Goal: Task Accomplishment & Management: Manage account settings

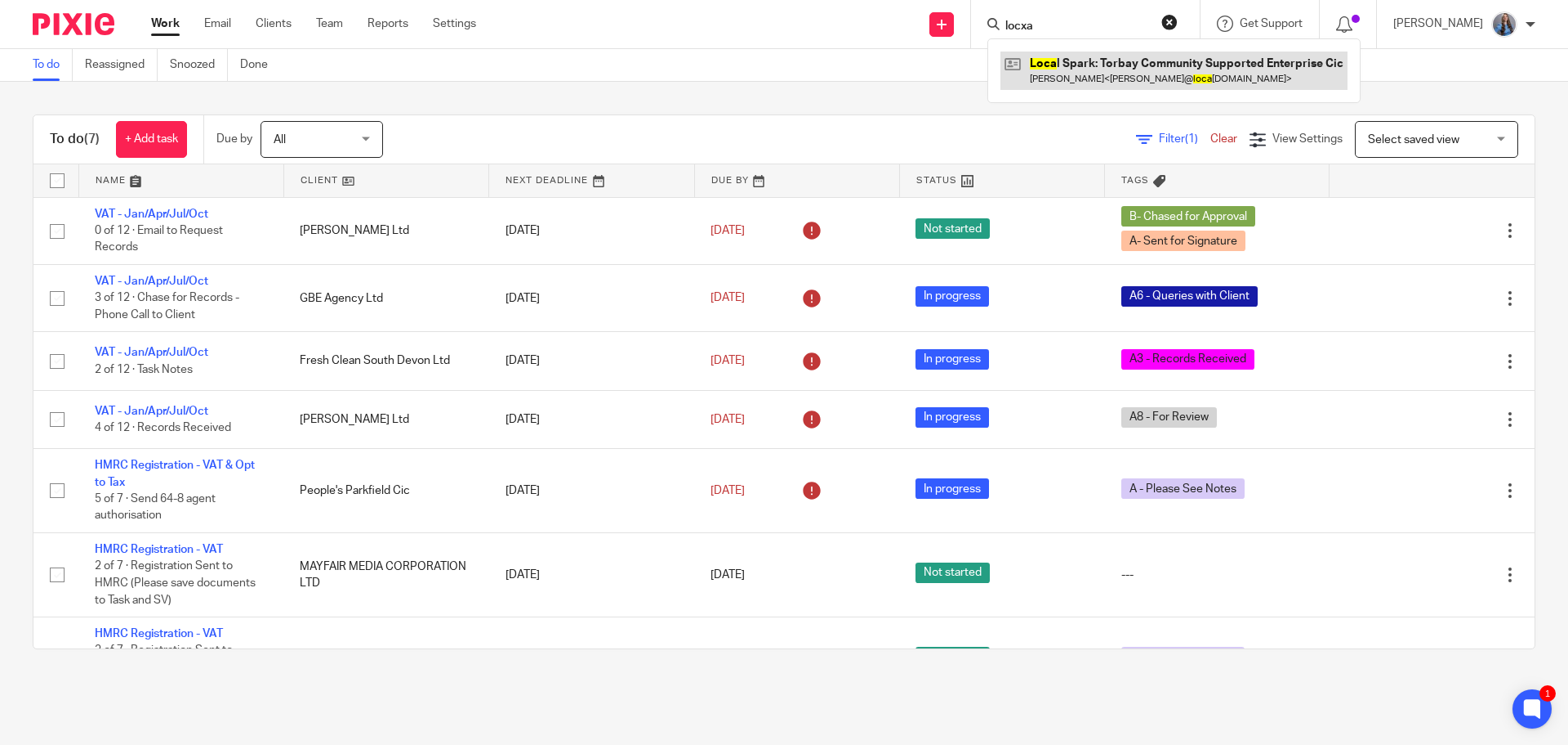
type input "locxa"
click at [1142, 72] on link at bounding box center [1174, 70] width 347 height 37
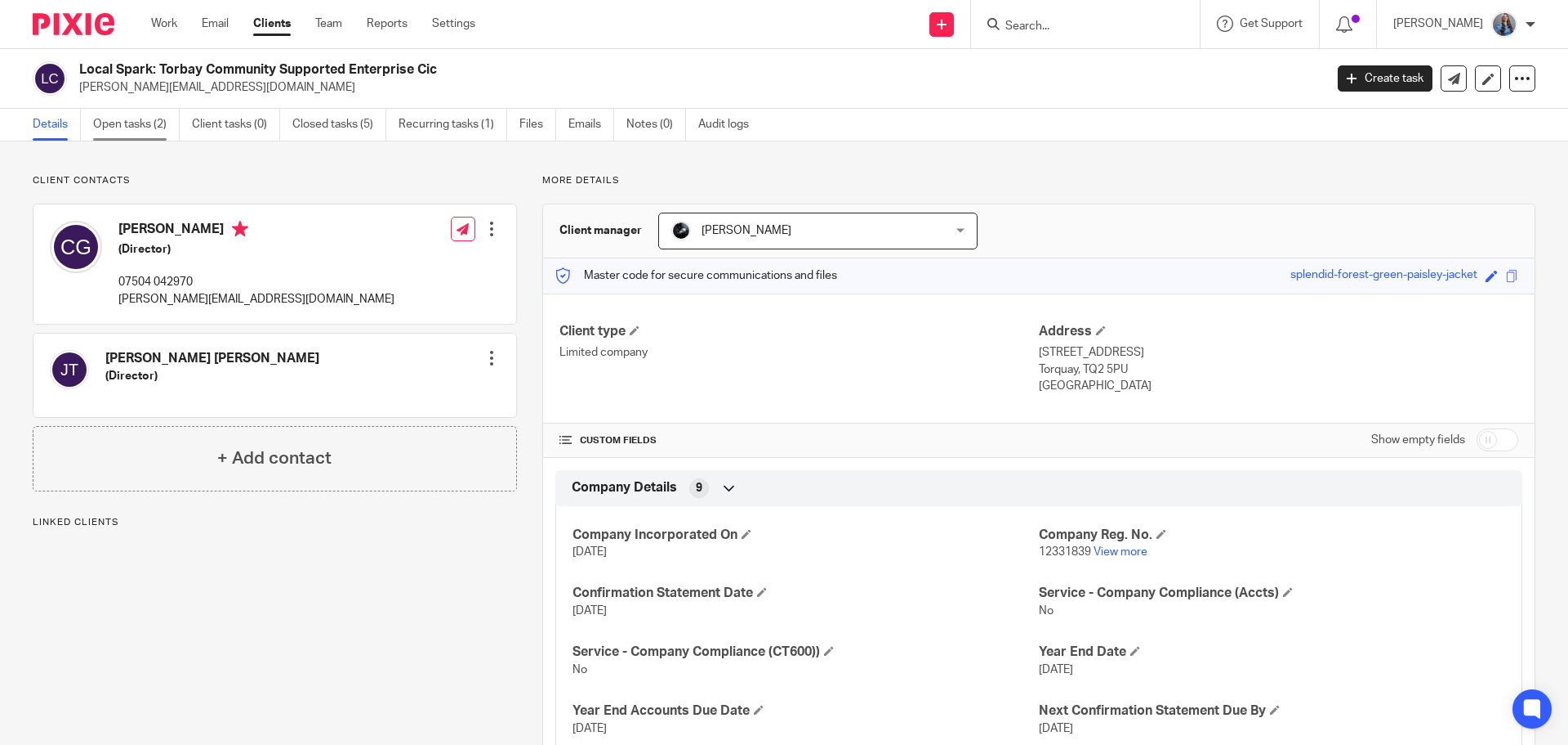
click at [140, 127] on link "Open tasks (2)" at bounding box center [136, 124] width 86 height 32
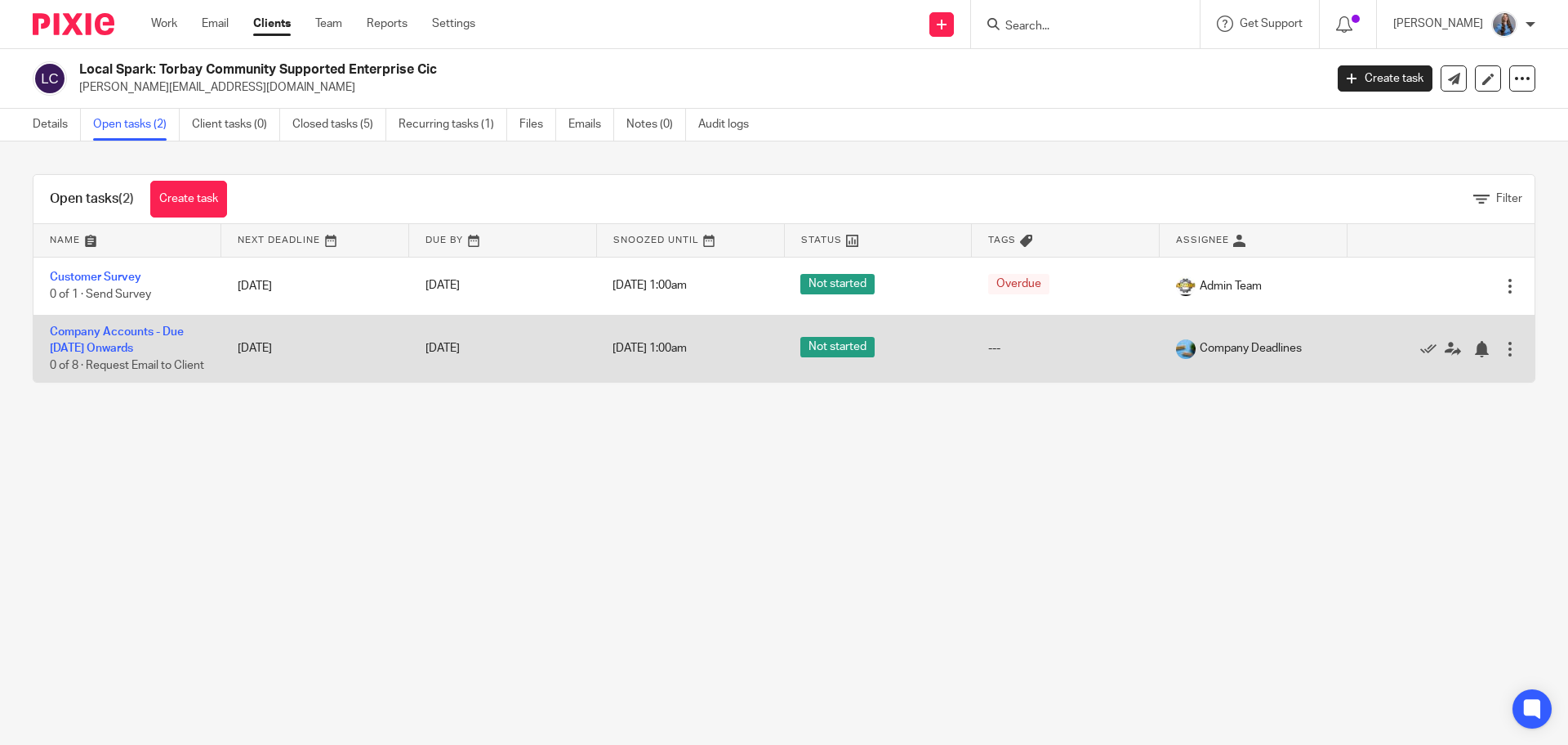
click at [76, 340] on td "Company Accounts - Due 1st May 2023 Onwards 0 of 8 · Request Email to Client" at bounding box center [127, 348] width 188 height 67
click at [96, 344] on link "Company Accounts - Due 1st May 2023 Onwards" at bounding box center [117, 340] width 134 height 28
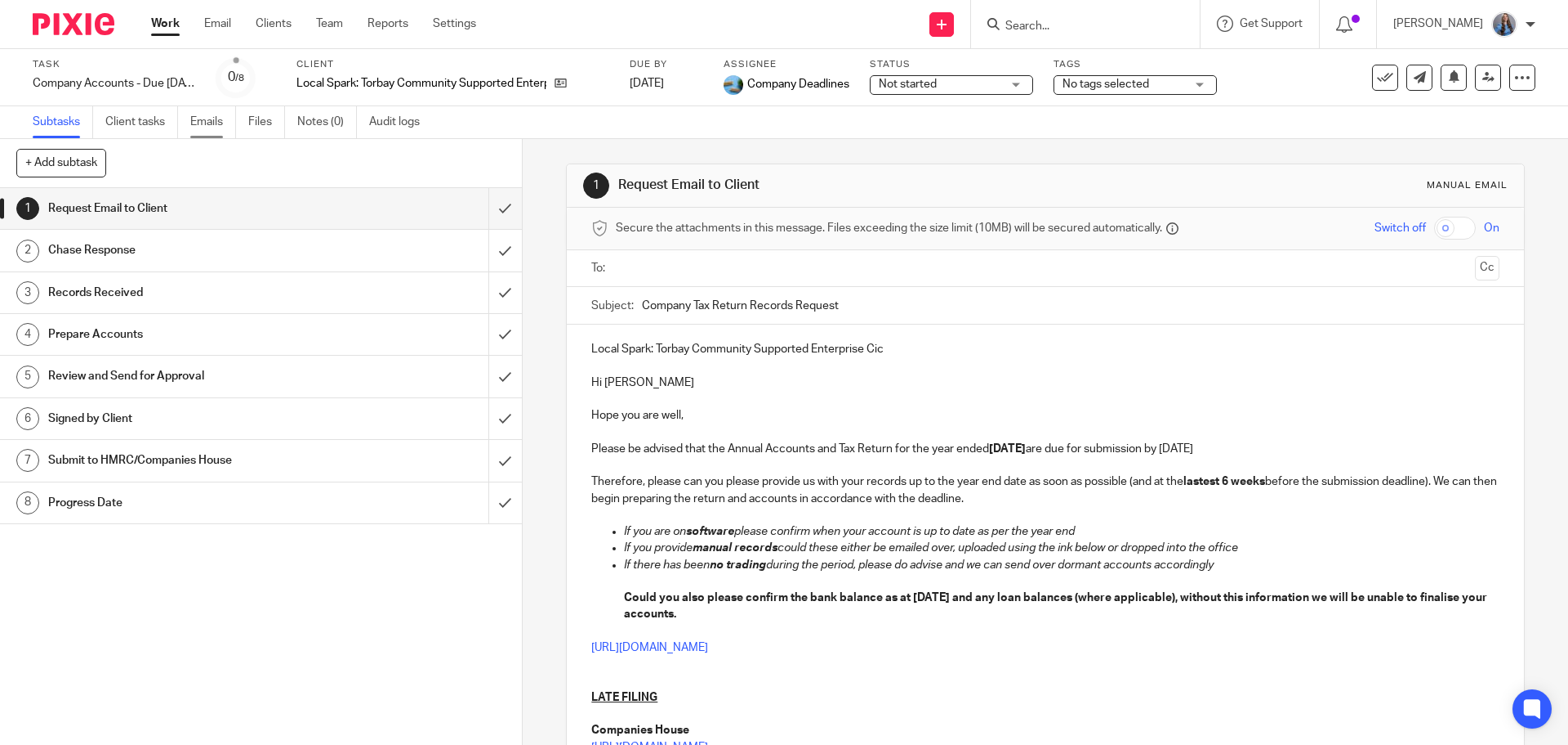
click at [214, 120] on link "Emails" at bounding box center [213, 122] width 45 height 32
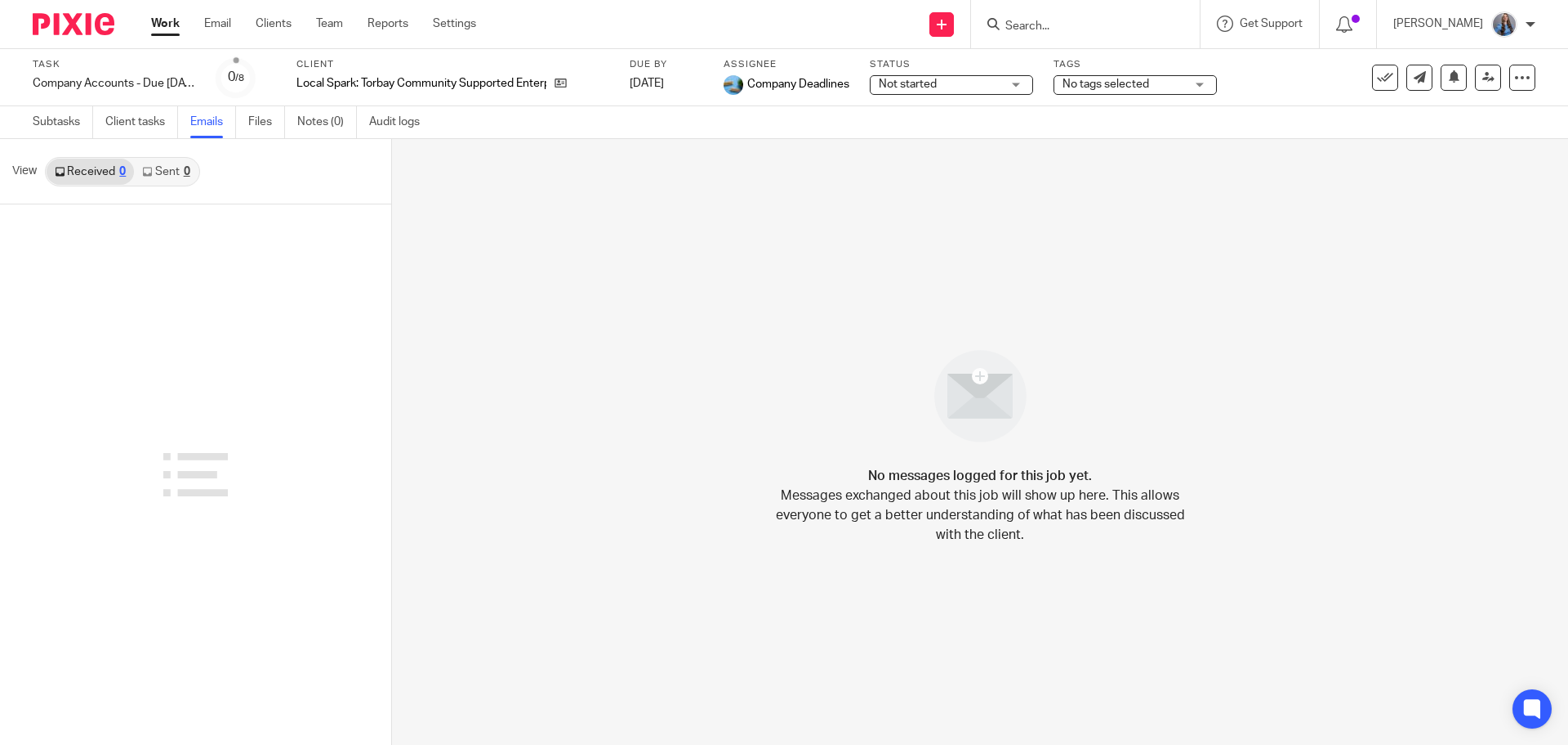
click at [161, 170] on link "Sent 0" at bounding box center [165, 172] width 64 height 26
click at [112, 169] on link "Received 0" at bounding box center [90, 172] width 87 height 26
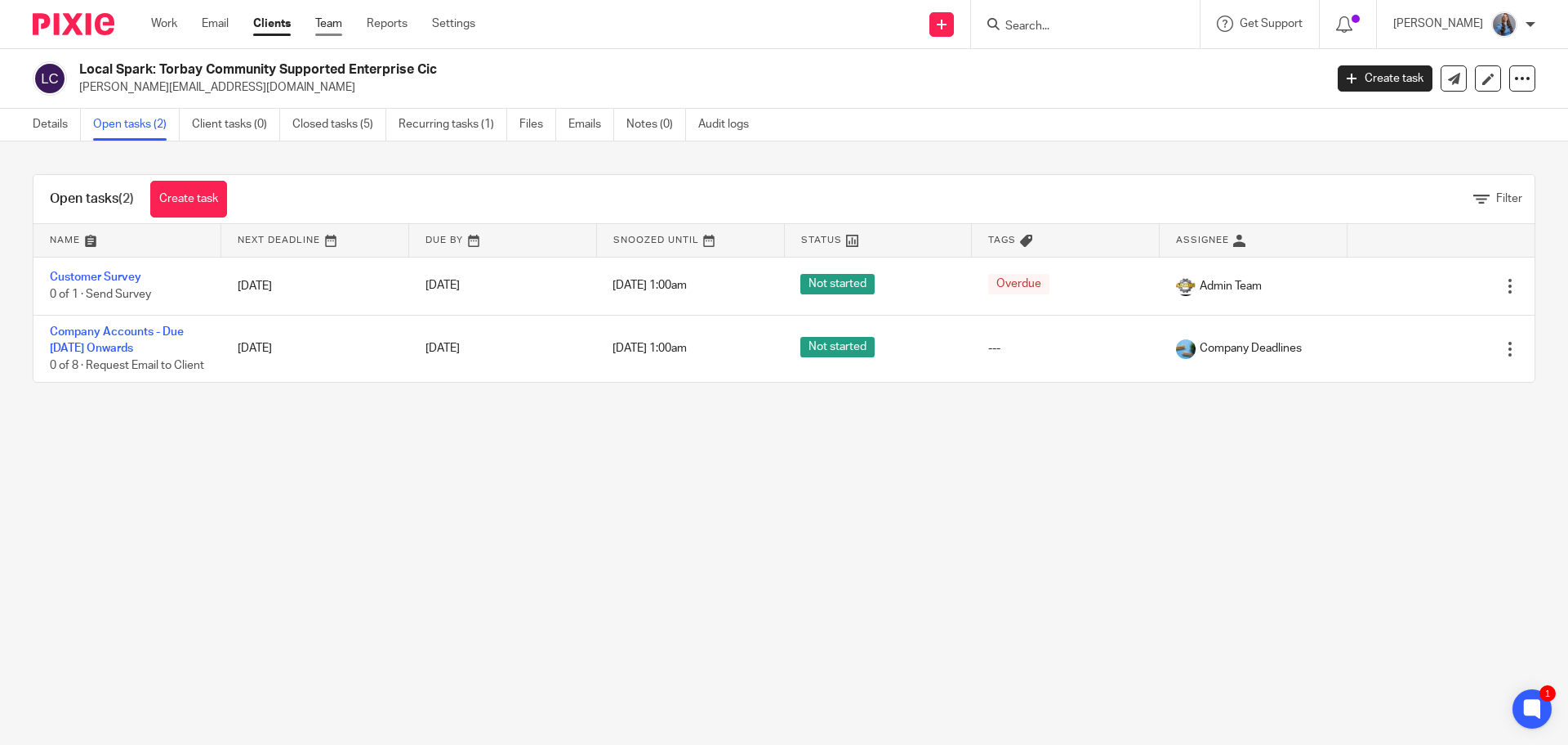
click at [323, 28] on link "Team" at bounding box center [329, 24] width 27 height 17
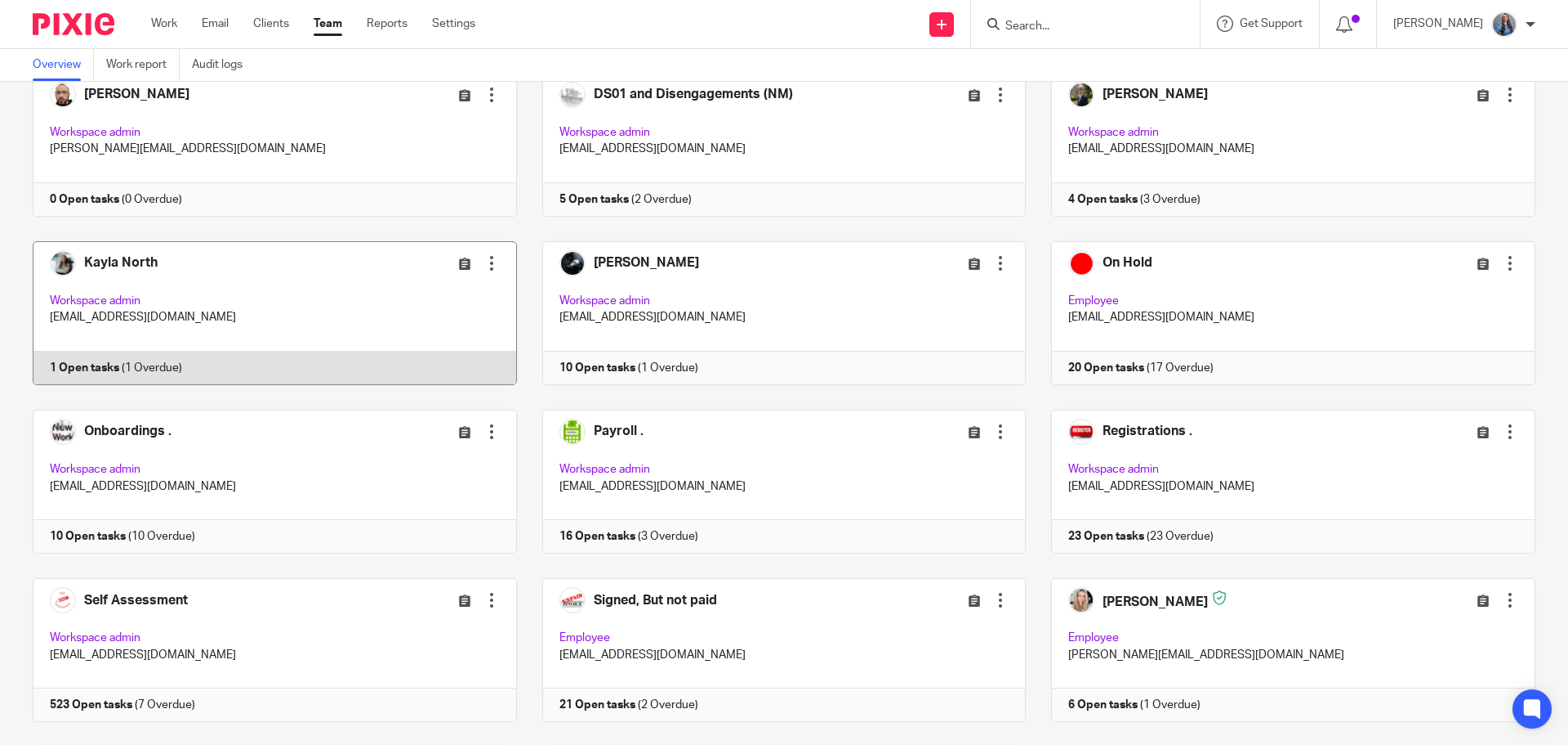
scroll to position [239, 0]
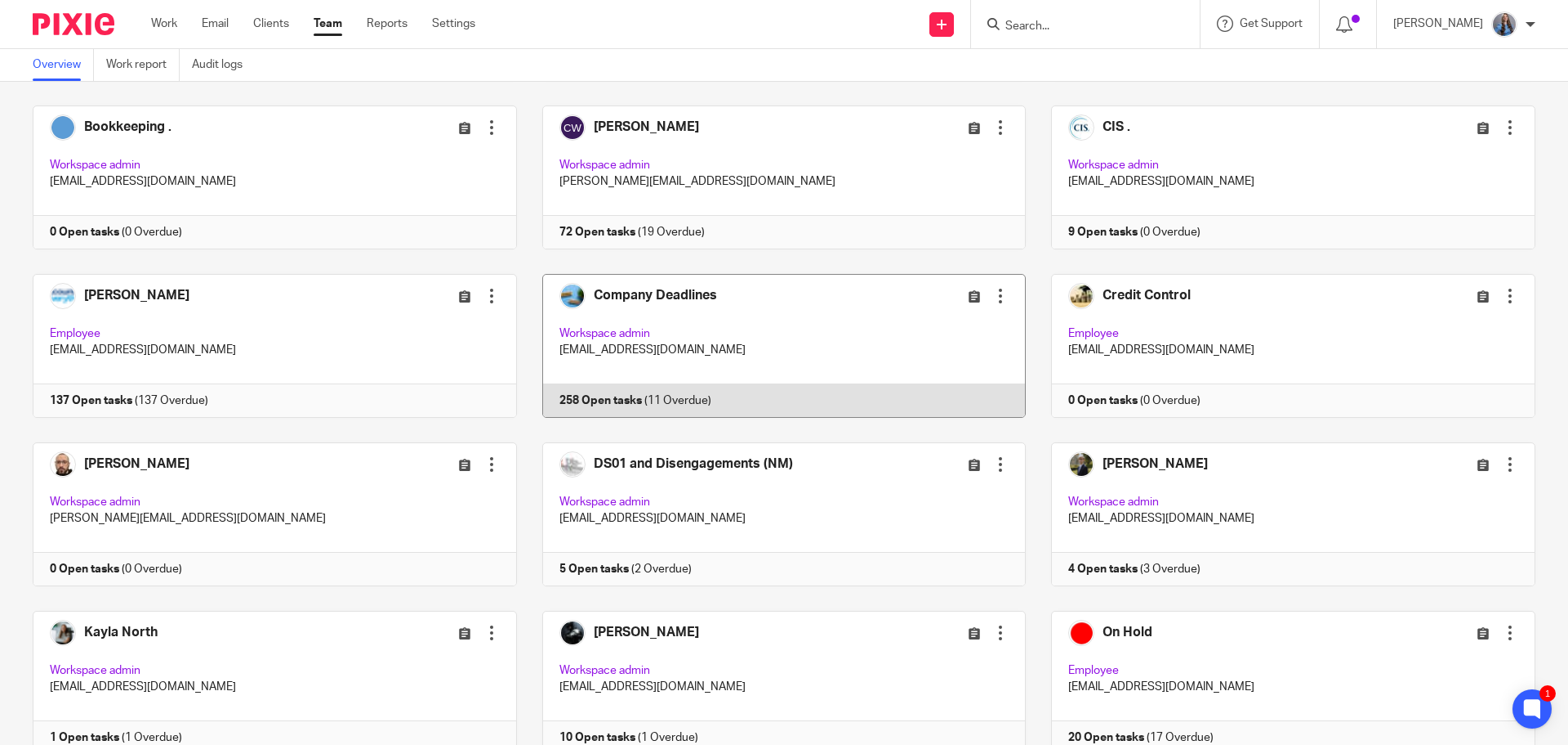
click at [751, 353] on link at bounding box center [771, 346] width 510 height 144
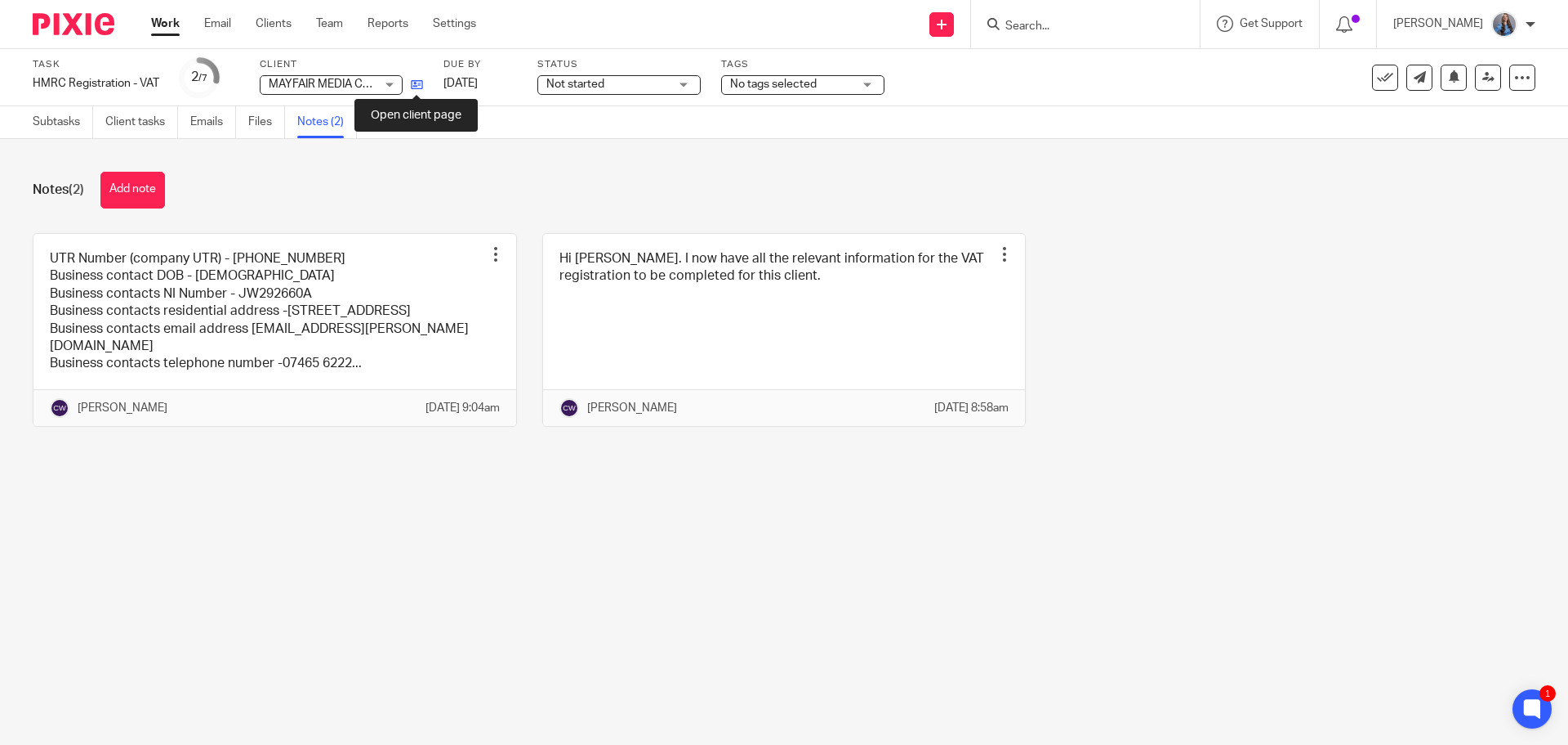
click at [415, 86] on icon at bounding box center [417, 84] width 12 height 12
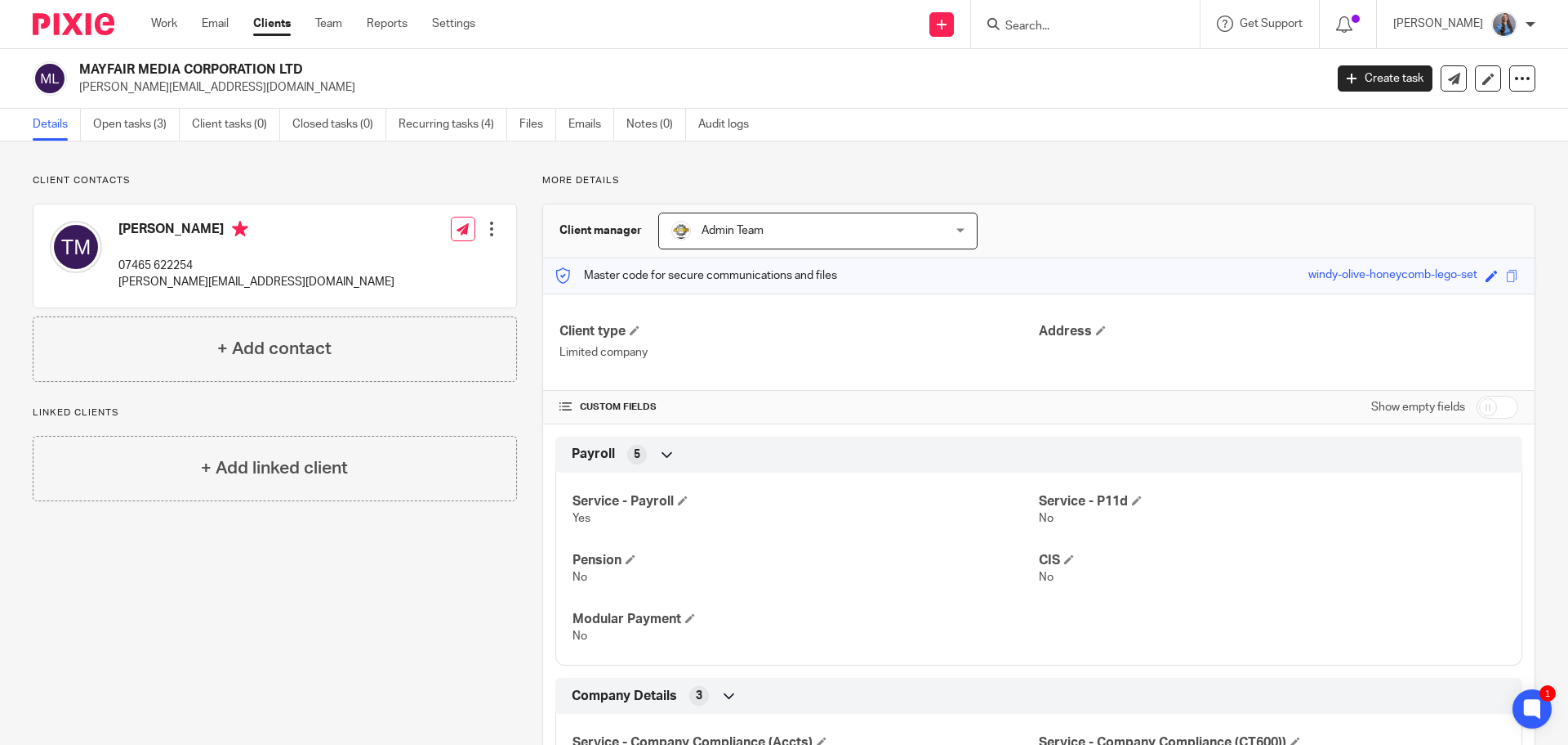
drag, startPoint x: 76, startPoint y: 70, endPoint x: 302, endPoint y: 69, distance: 226.0
click at [302, 69] on div "MAYFAIR MEDIA CORPORATION LTD toby@mayfairmediacorp.com" at bounding box center [673, 78] width 1281 height 34
copy h2 "MAYFAIR MEDIA CORPORATION LTD"
click at [227, 220] on div "Tobias Martin 07465 622254 toby@mayfairmediacorp.com" at bounding box center [222, 255] width 344 height 86
click at [133, 128] on link "Open tasks (3)" at bounding box center [136, 124] width 86 height 32
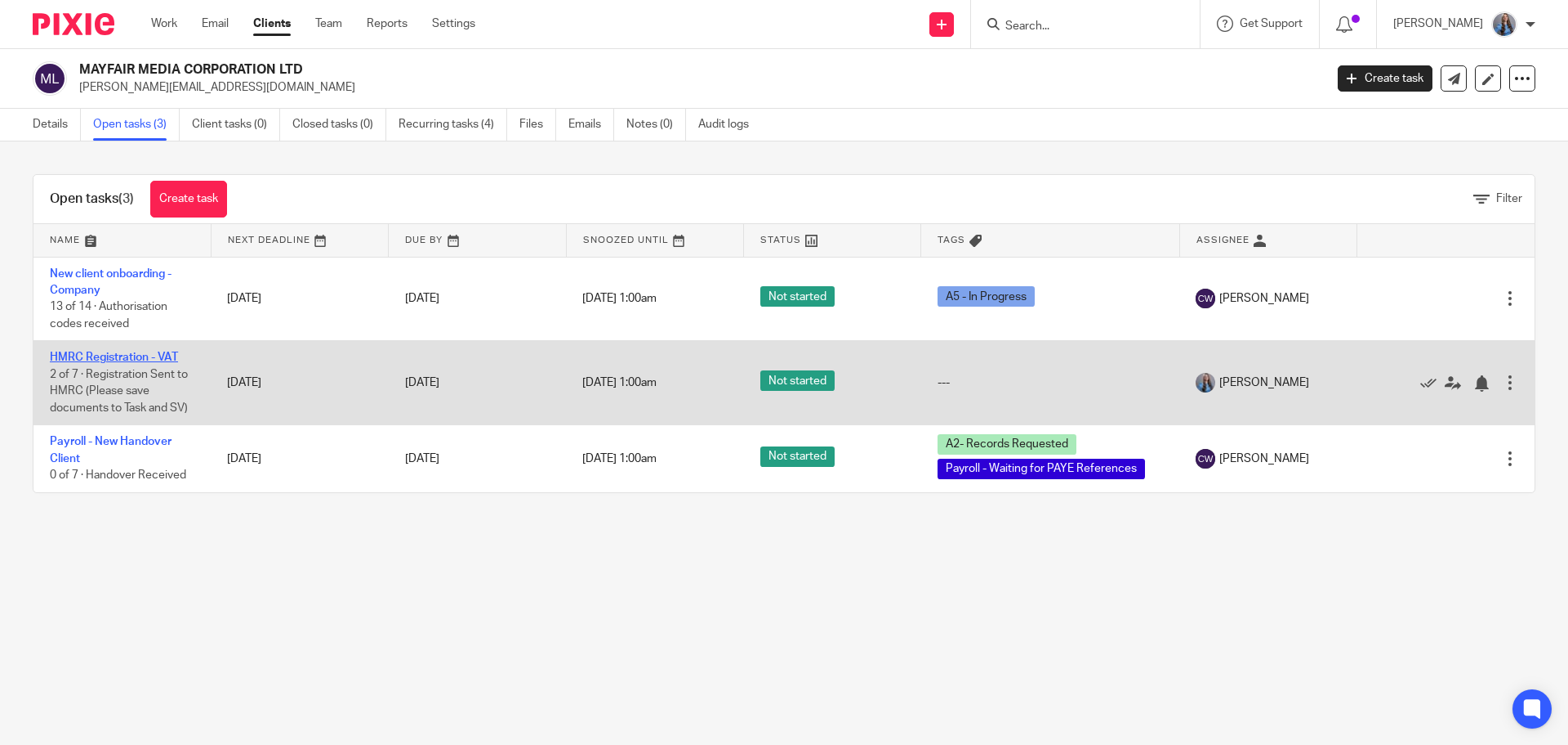
click at [75, 357] on link "HMRC Registration - VAT" at bounding box center [114, 357] width 128 height 11
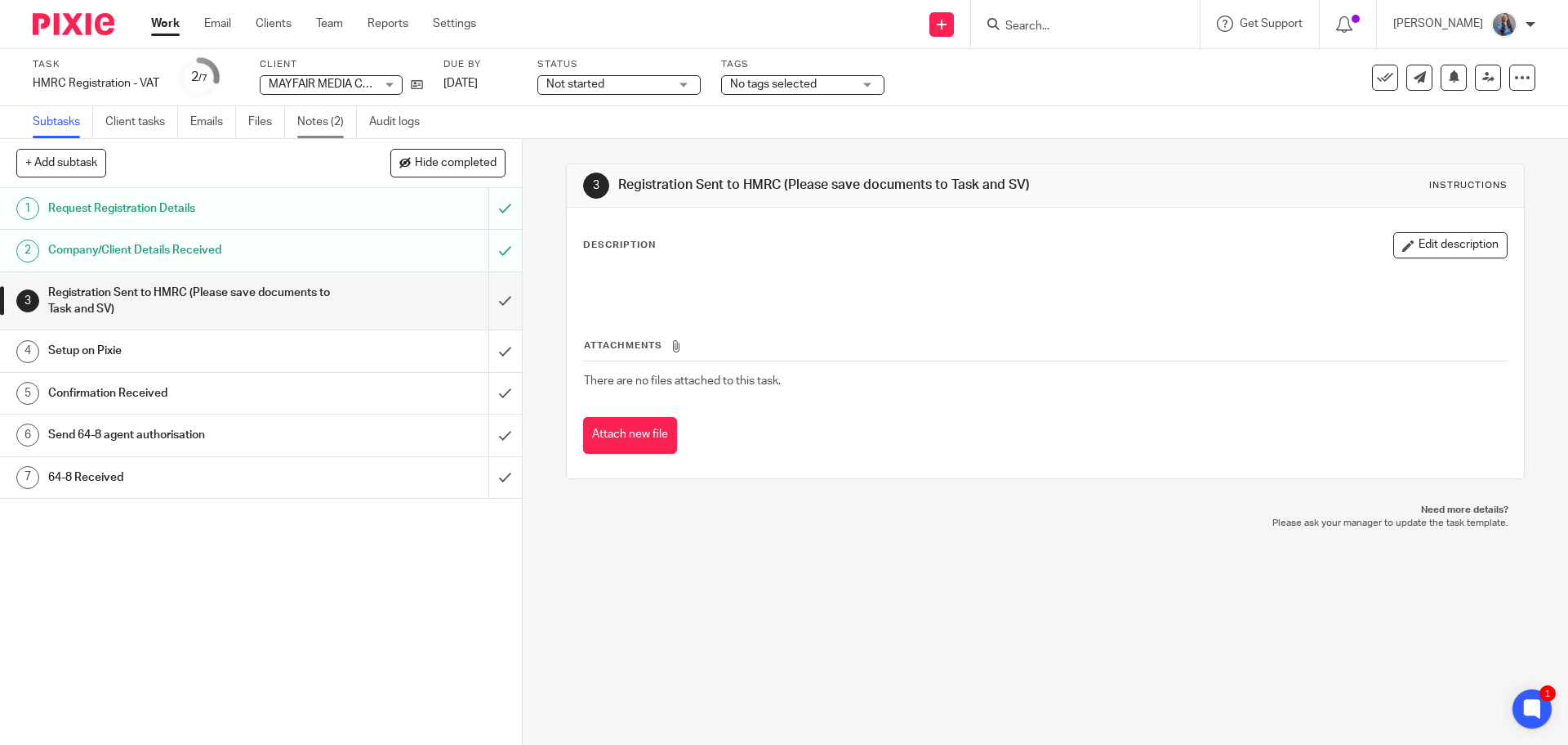
click at [328, 120] on link "Notes (2)" at bounding box center [327, 122] width 59 height 32
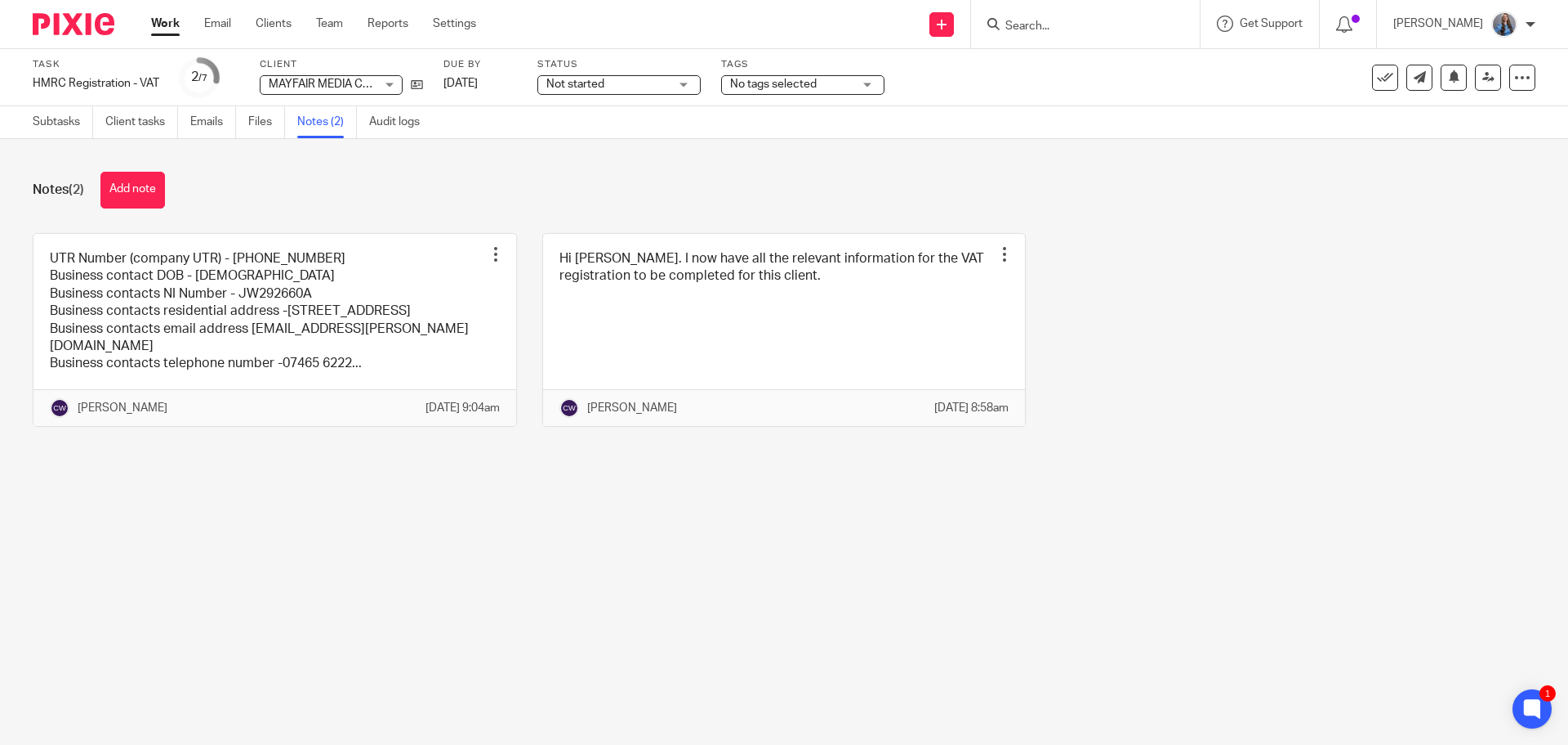
click at [136, 185] on button "Add note" at bounding box center [133, 190] width 65 height 37
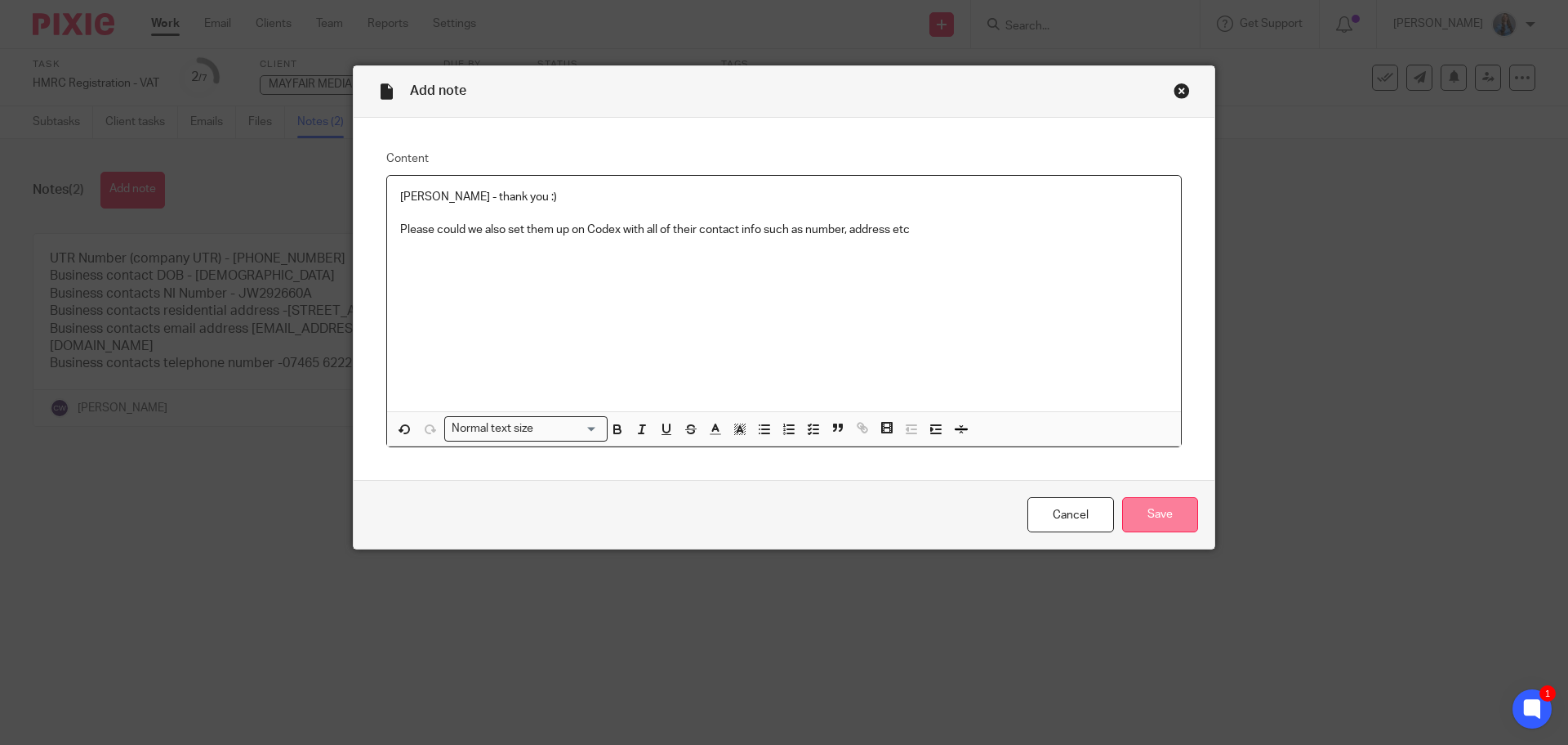
click at [1175, 511] on input "Save" at bounding box center [1160, 515] width 76 height 35
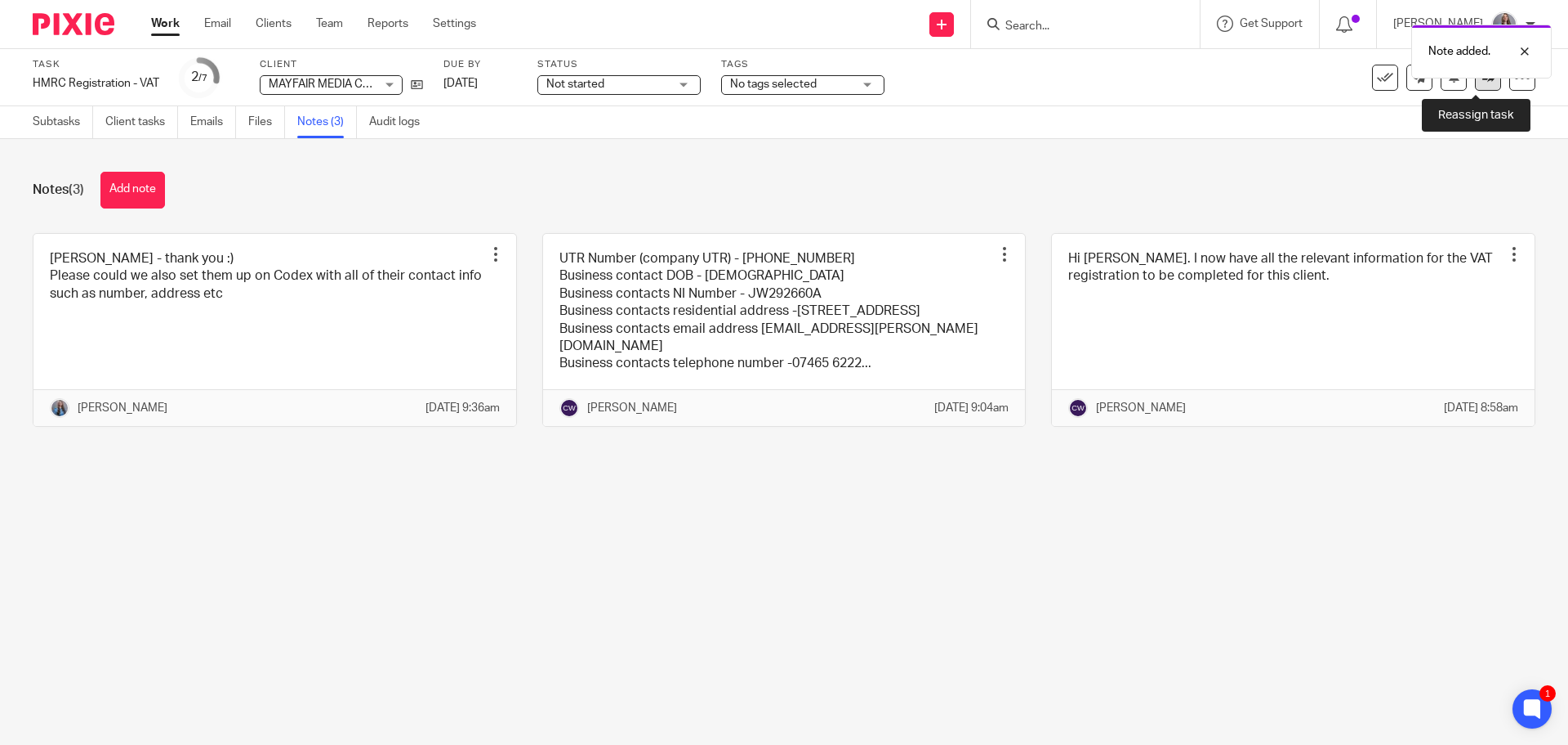
click at [1483, 82] on icon at bounding box center [1488, 77] width 12 height 12
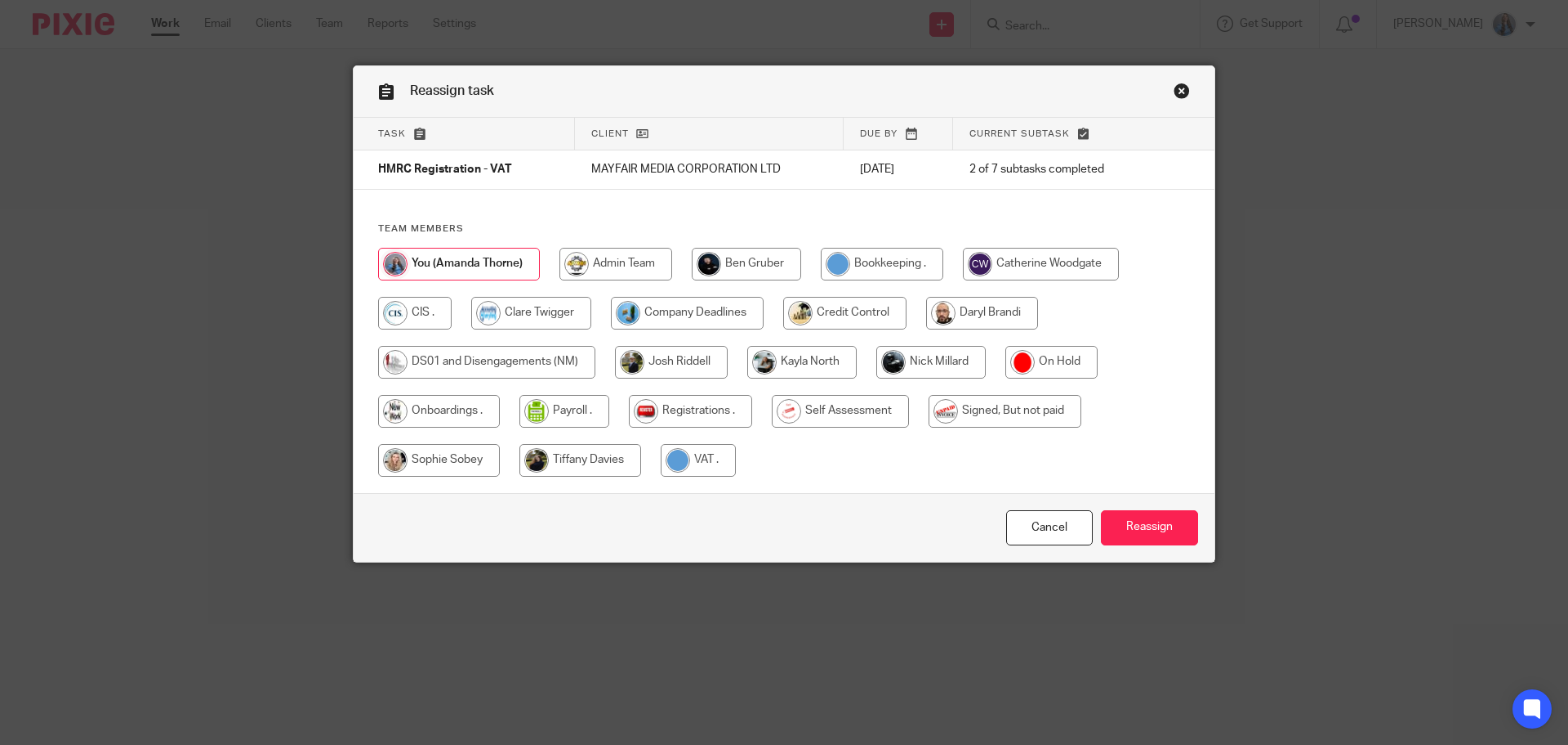
click at [1017, 262] on input "radio" at bounding box center [1041, 264] width 156 height 33
radio input "true"
click at [1162, 529] on input "Reassign" at bounding box center [1149, 528] width 97 height 35
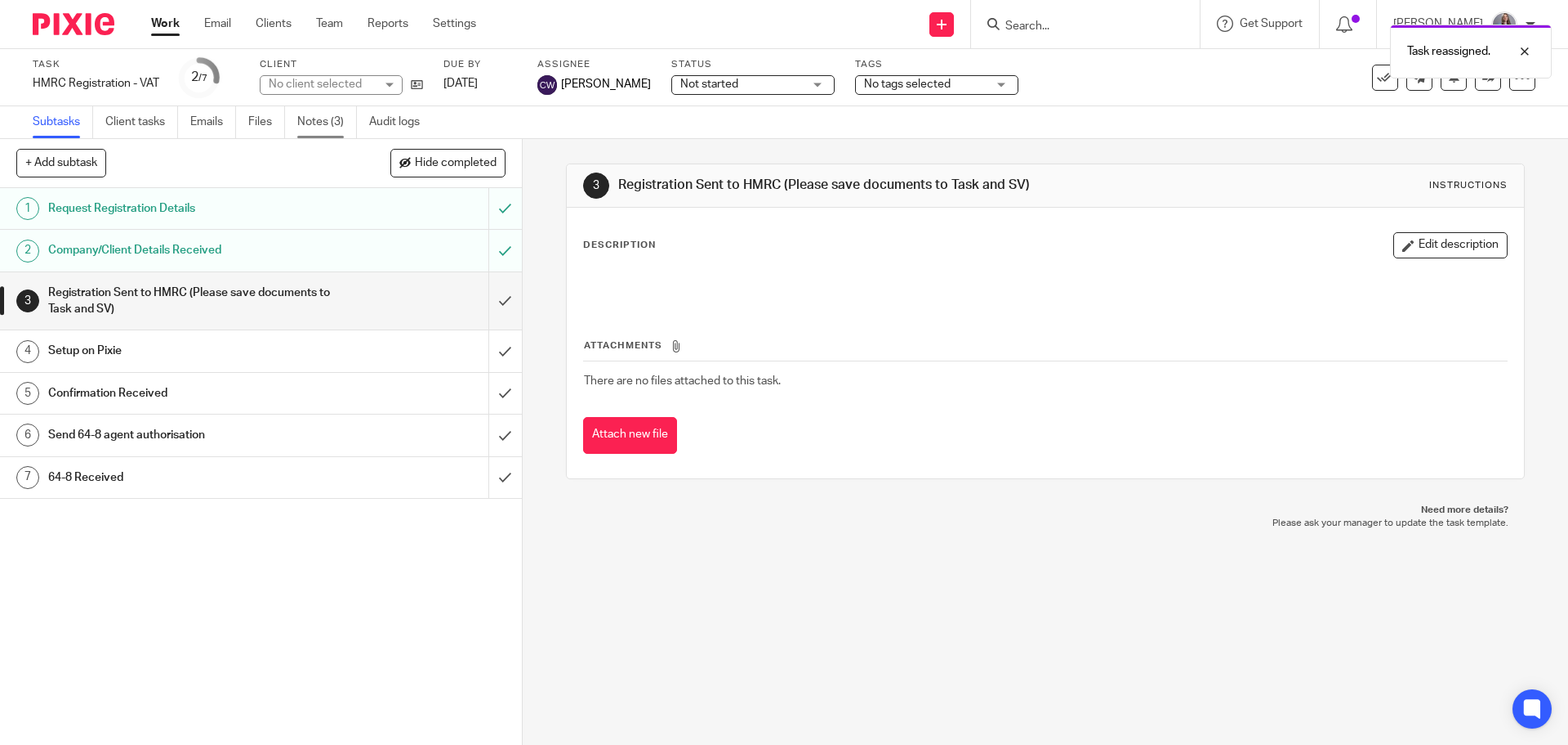
click at [318, 119] on link "Notes (3)" at bounding box center [327, 122] width 59 height 32
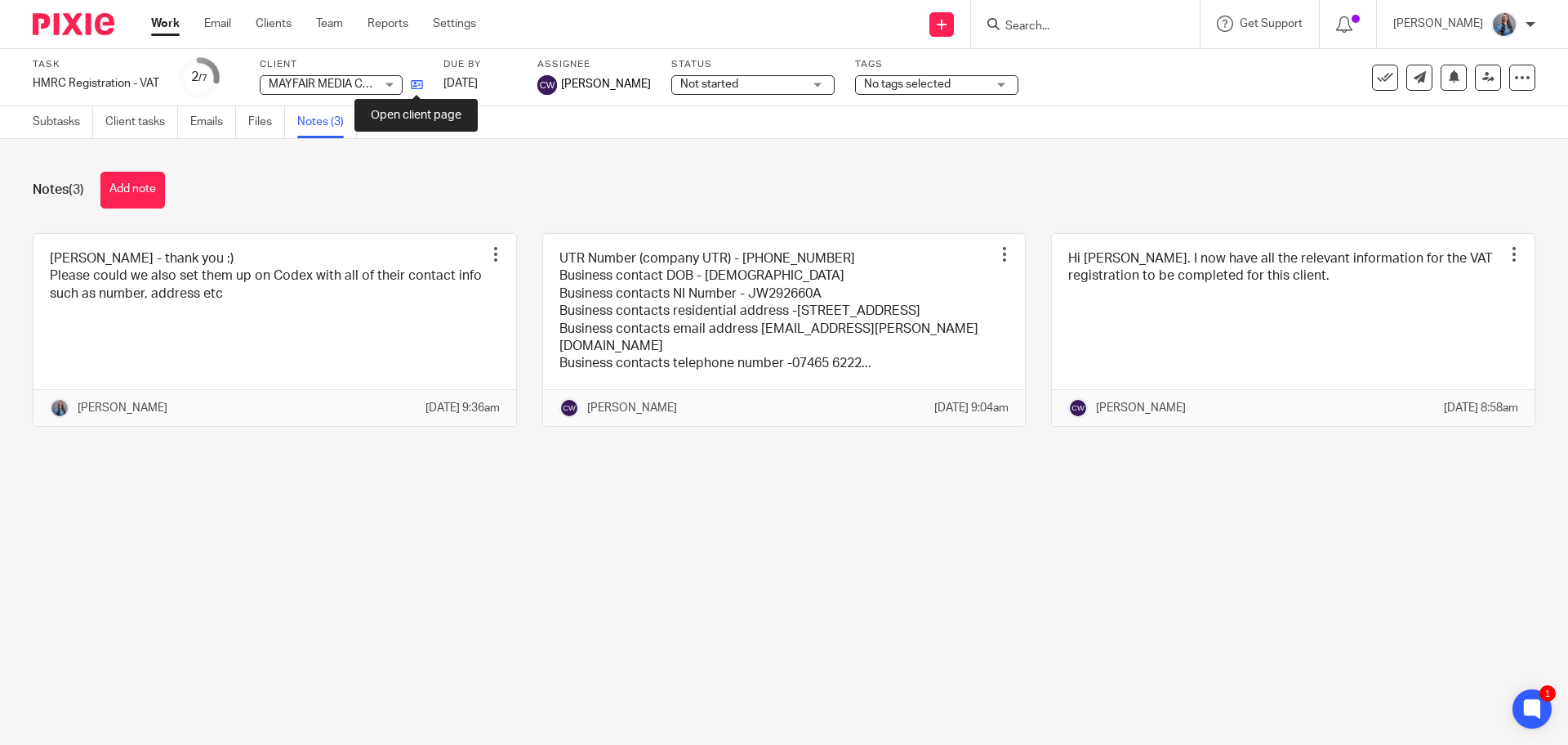
click at [416, 85] on icon at bounding box center [417, 84] width 12 height 12
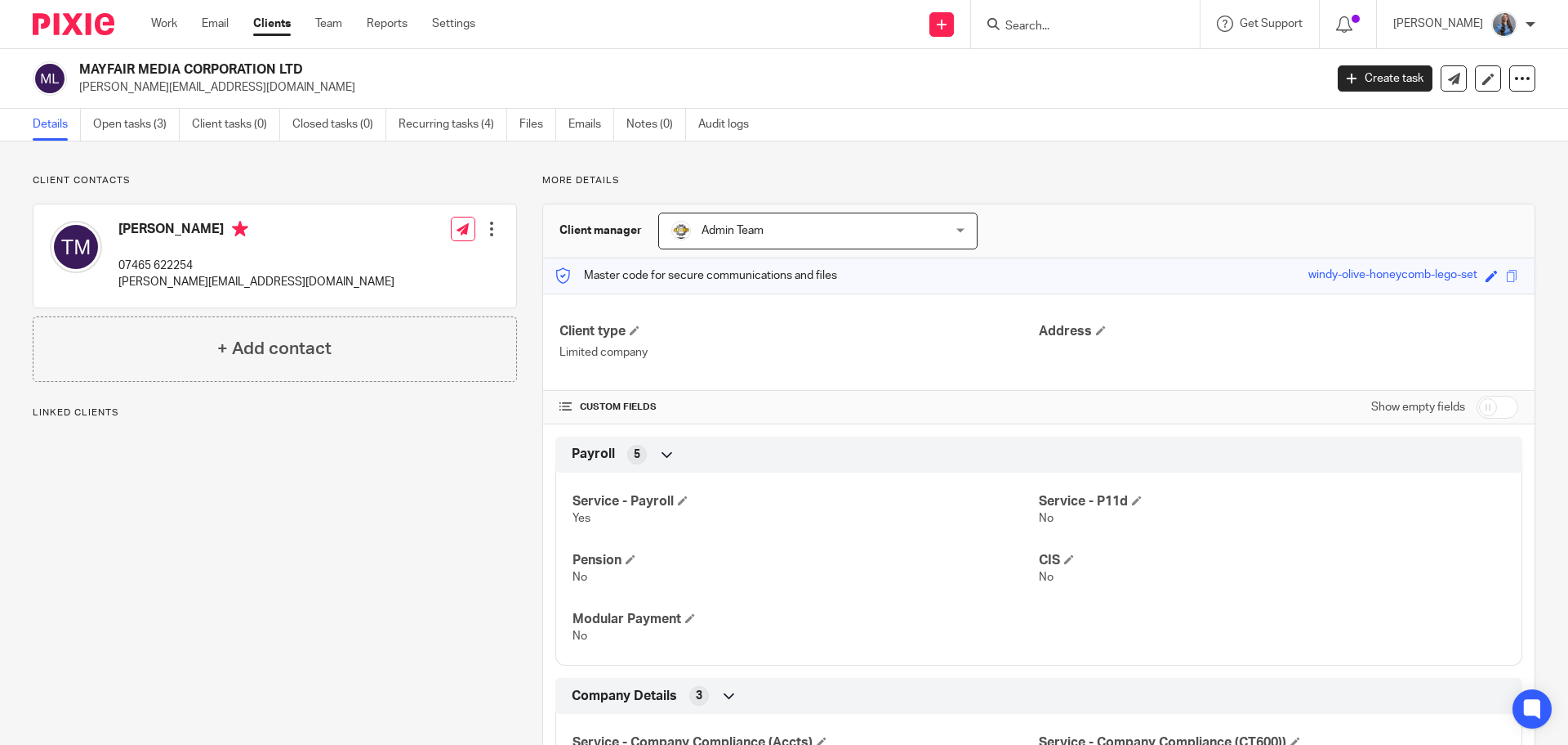
click at [81, 67] on h2 "MAYFAIR MEDIA CORPORATION LTD" at bounding box center [573, 70] width 988 height 17
